Goal: Feedback & Contribution: Leave review/rating

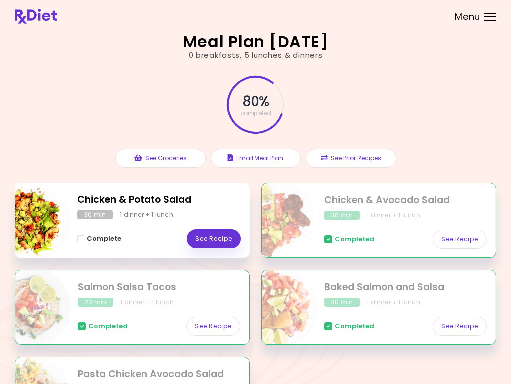
click at [216, 239] on link "See Recipe" at bounding box center [214, 238] width 54 height 19
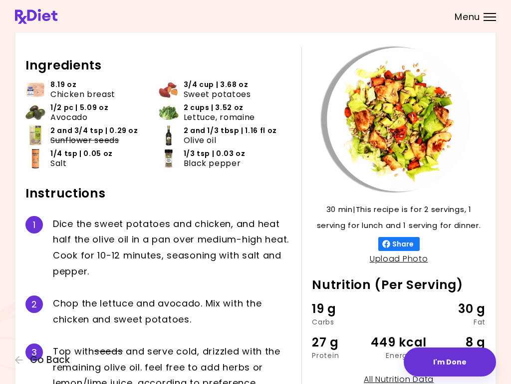
scroll to position [33, 0]
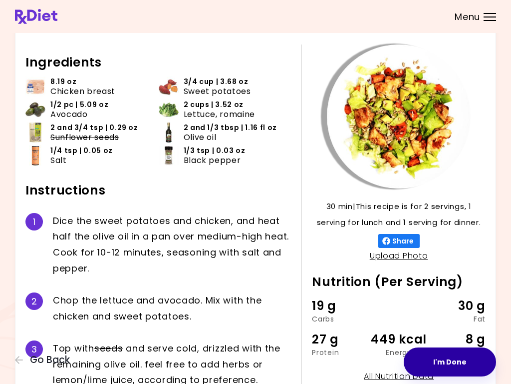
click at [455, 365] on button "I'm Done" at bounding box center [450, 361] width 92 height 29
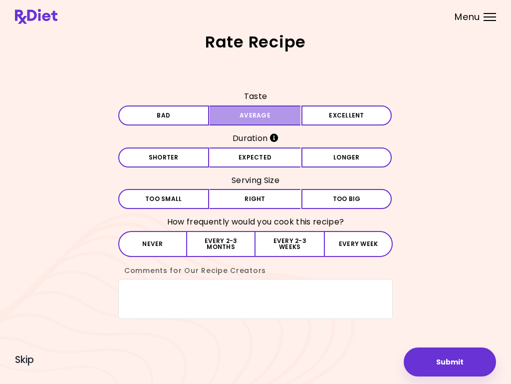
click at [280, 114] on button "Average" at bounding box center [255, 115] width 91 height 20
click at [270, 159] on button "Expected" at bounding box center [255, 157] width 91 height 20
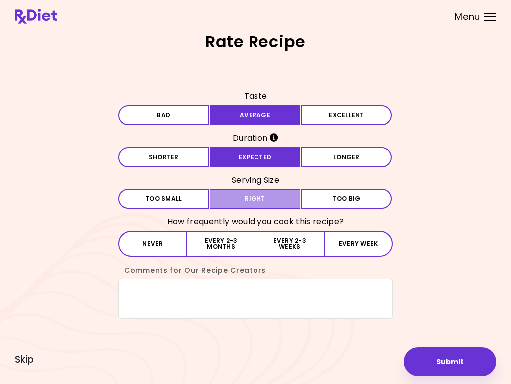
click at [282, 202] on button "Right" at bounding box center [255, 199] width 91 height 20
click at [299, 245] on button "Every 2-3 weeks" at bounding box center [290, 244] width 68 height 26
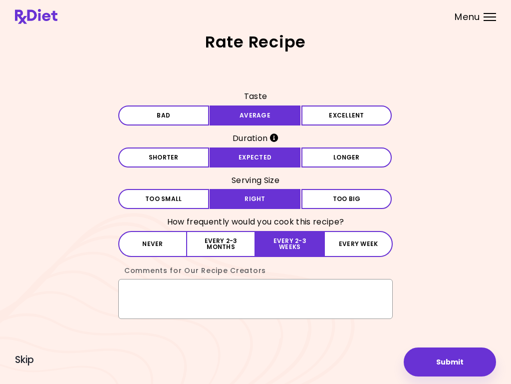
click at [192, 289] on textarea "Comments for Our Recipe Creators" at bounding box center [255, 299] width 275 height 40
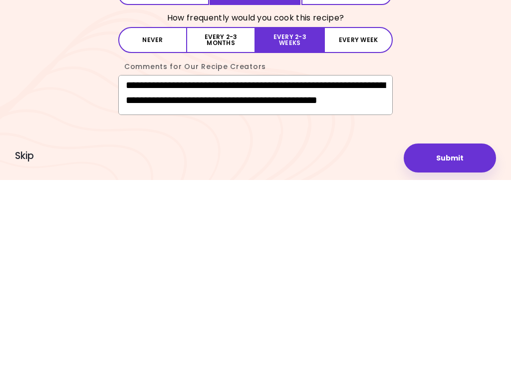
scroll to position [12, 0]
type textarea "**********"
click at [450, 347] on button "Submit" at bounding box center [450, 361] width 92 height 29
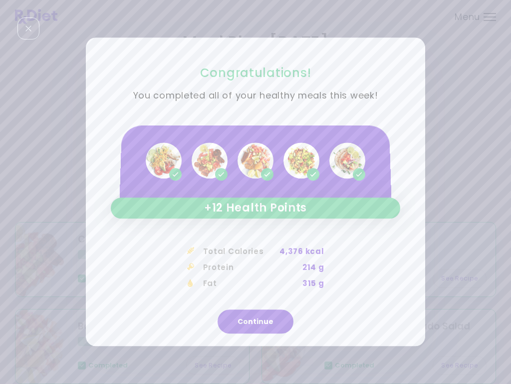
click at [266, 327] on button "Continue" at bounding box center [256, 322] width 76 height 24
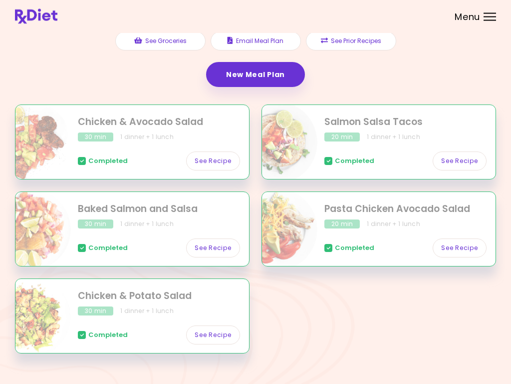
scroll to position [117, 0]
click at [479, 14] on span "Menu" at bounding box center [467, 16] width 25 height 9
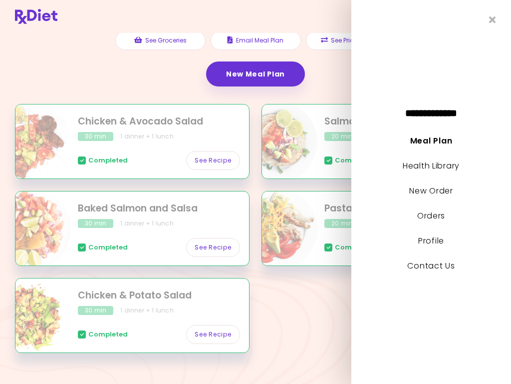
click at [456, 170] on link "Health Library" at bounding box center [431, 165] width 57 height 11
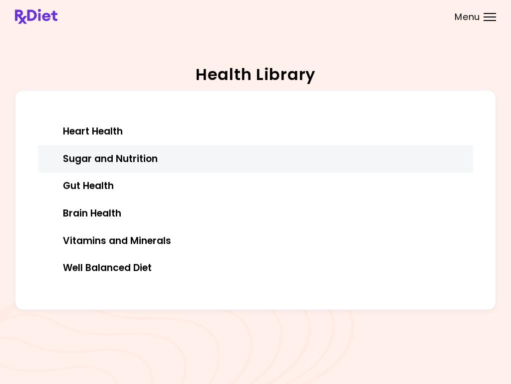
click at [145, 159] on div "Sugar and Nutrition" at bounding box center [255, 159] width 420 height 12
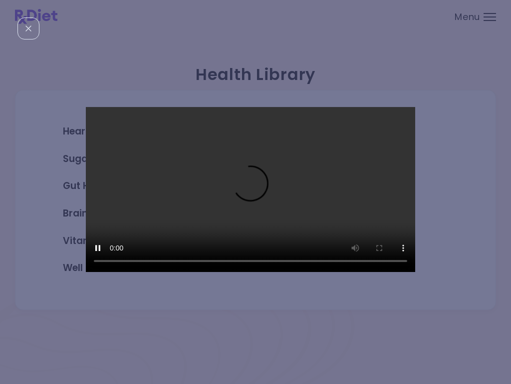
click at [254, 190] on video "We're sorry, but this video cannot be played." at bounding box center [251, 189] width 330 height 165
